Goal: Task Accomplishment & Management: Use online tool/utility

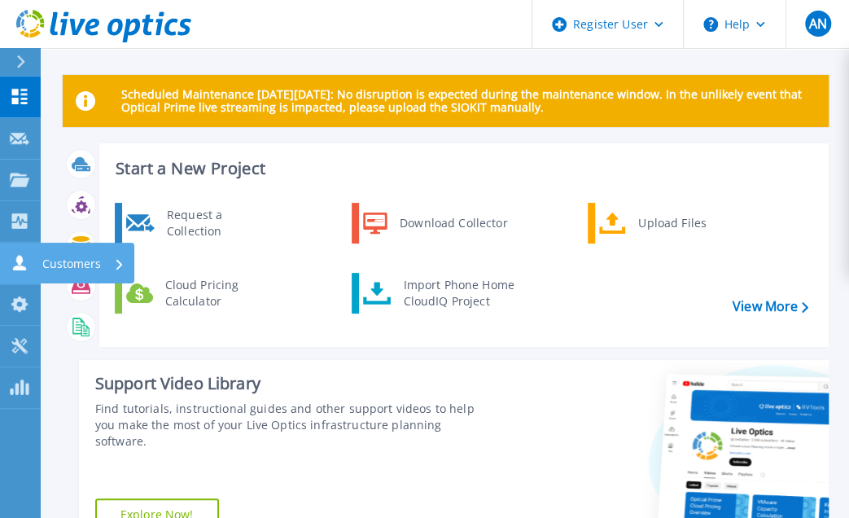
click at [18, 260] on icon at bounding box center [19, 262] width 13 height 15
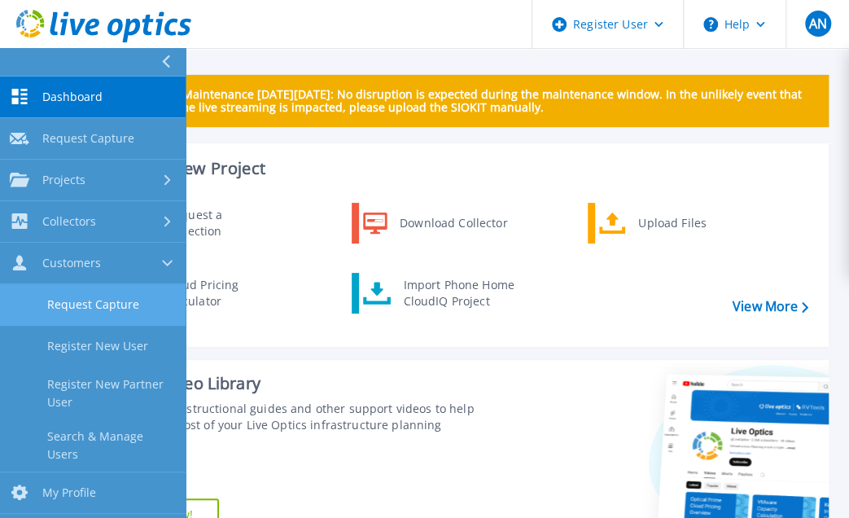
scroll to position [76, 0]
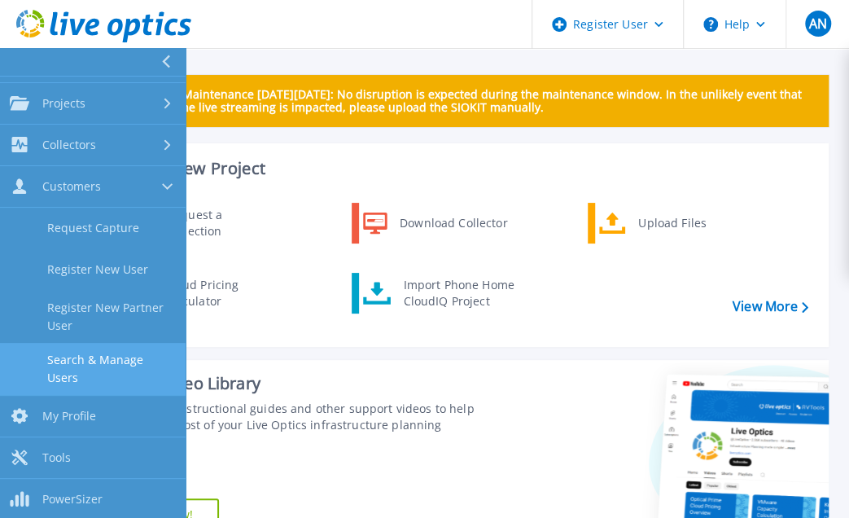
click at [113, 351] on link "Search & Manage Users" at bounding box center [93, 369] width 186 height 52
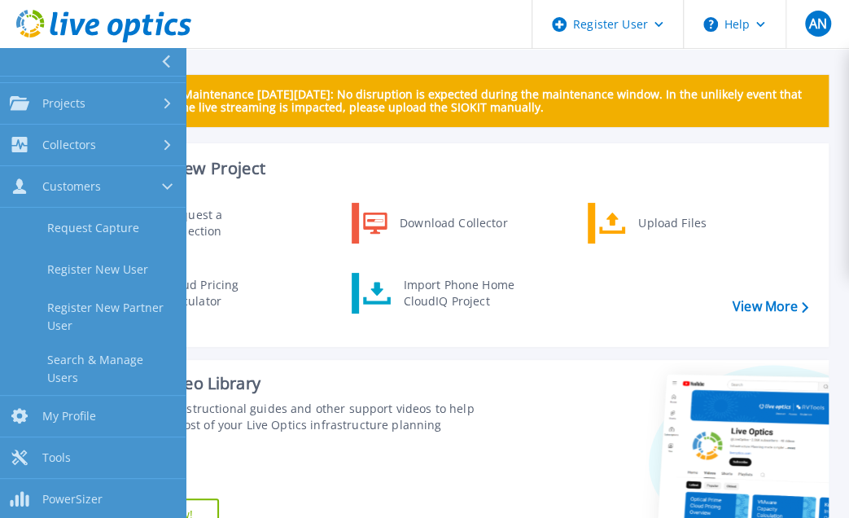
scroll to position [67, 0]
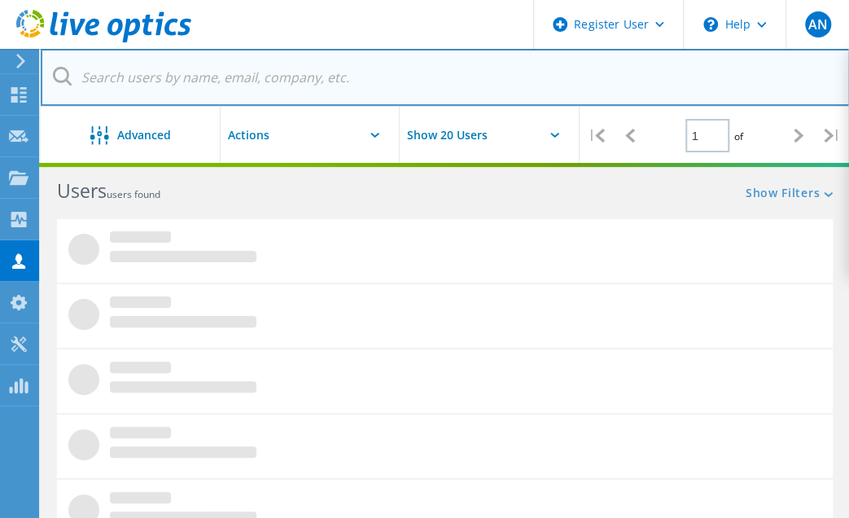
click at [103, 80] on input "text" at bounding box center [445, 77] width 809 height 57
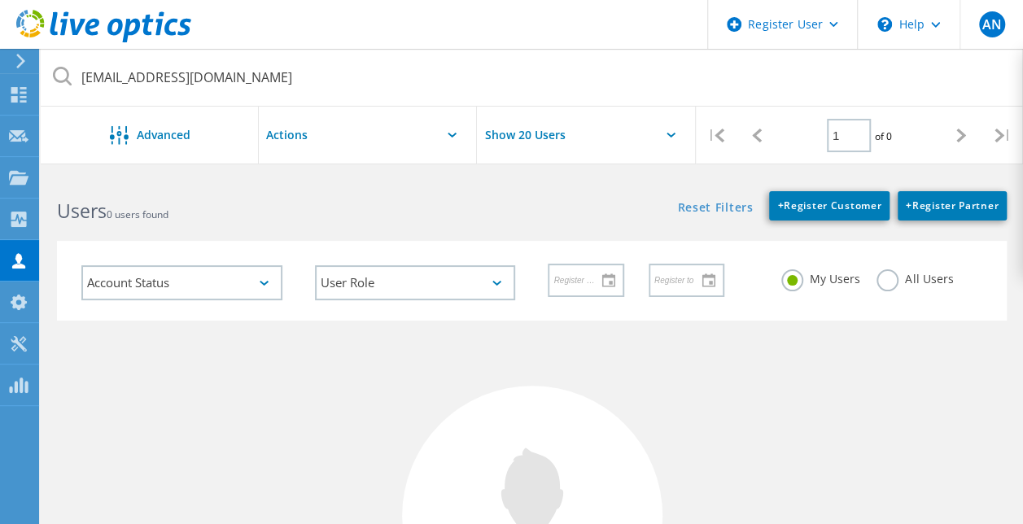
click at [860, 279] on label "All Users" at bounding box center [914, 276] width 76 height 15
click at [0, 0] on input "All Users" at bounding box center [0, 0] width 0 height 0
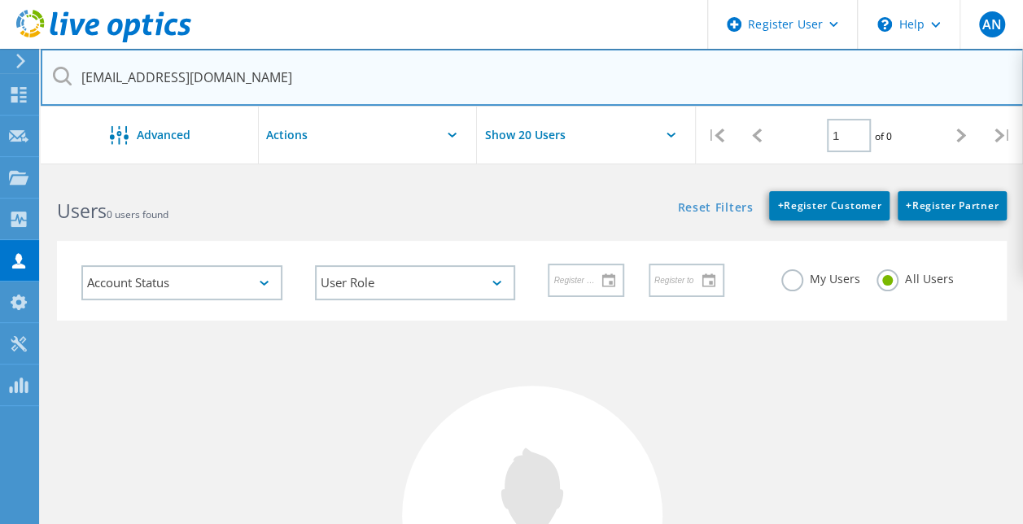
click at [356, 72] on input "[EMAIL_ADDRESS][DOMAIN_NAME]" at bounding box center [532, 77] width 983 height 57
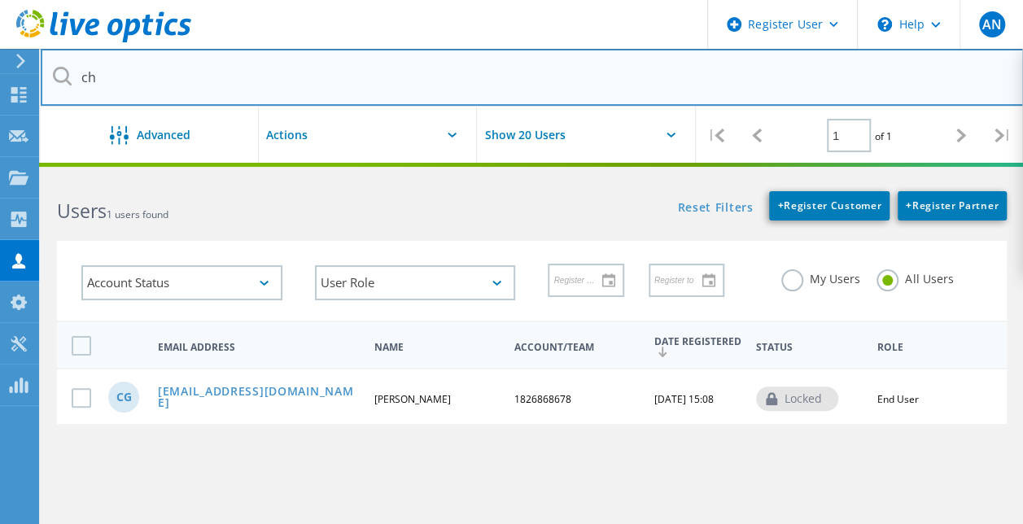
type input "c"
type input "@"
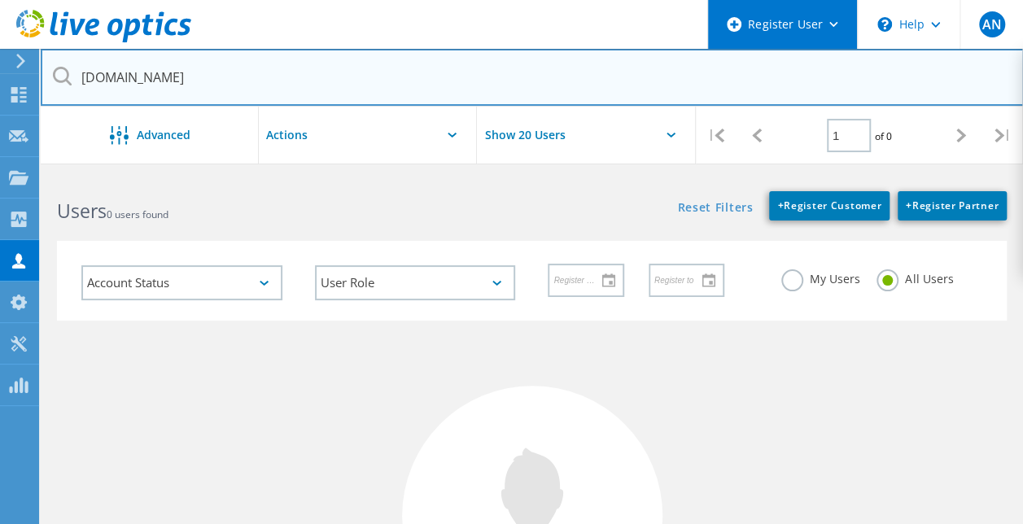
type input "[DOMAIN_NAME]"
